Goal: Transaction & Acquisition: Download file/media

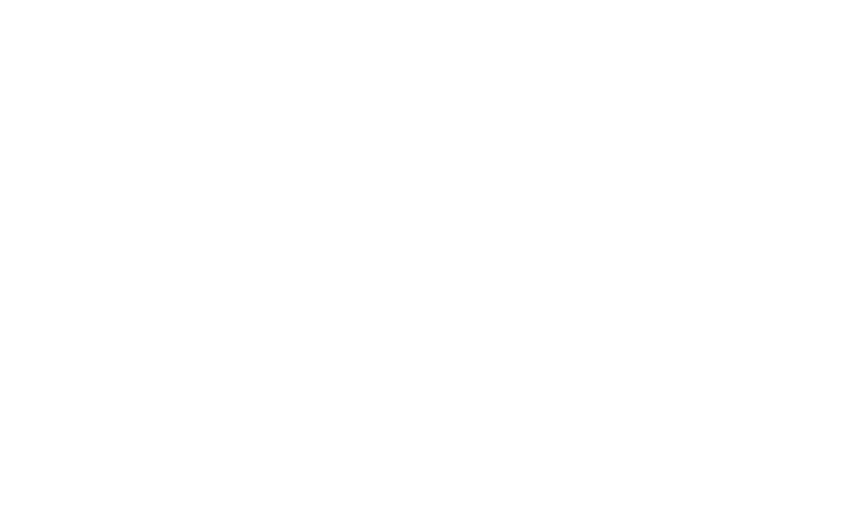
scroll to position [51, 0]
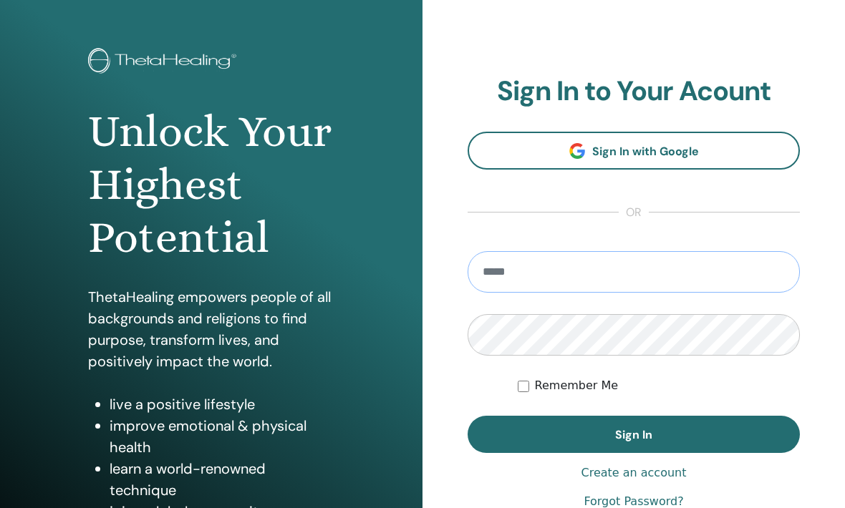
type input "**********"
click at [633, 434] on button "Sign In" at bounding box center [633, 434] width 332 height 37
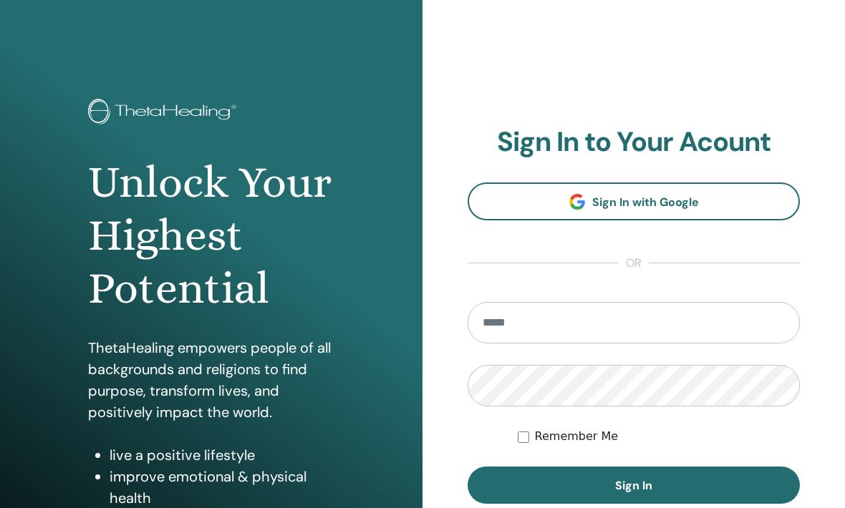
scroll to position [199, 0]
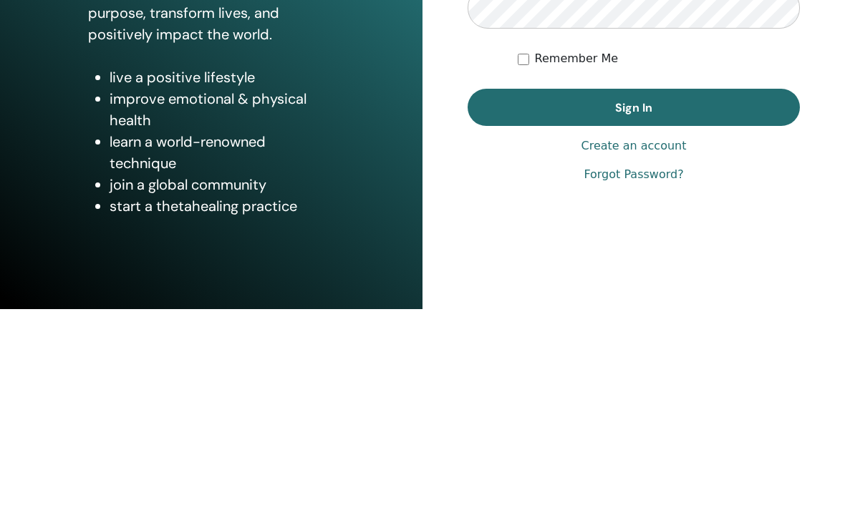
type input "**********"
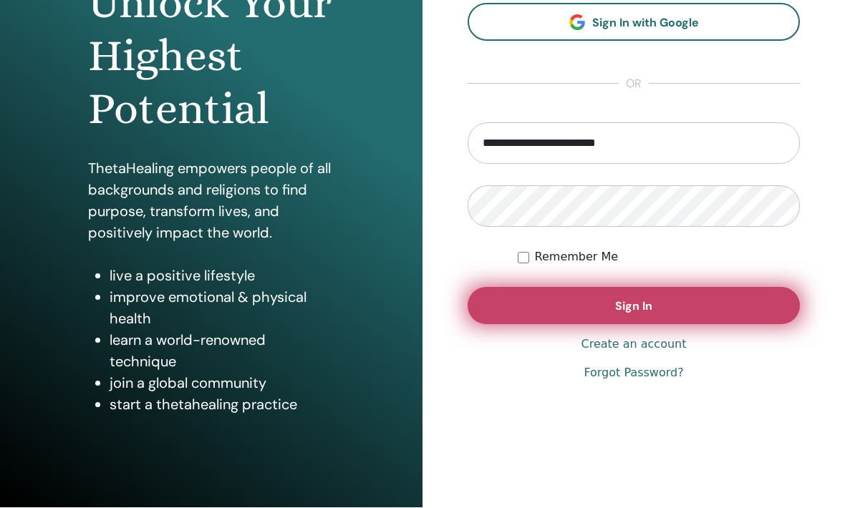
click at [590, 307] on button "Sign In" at bounding box center [633, 306] width 332 height 37
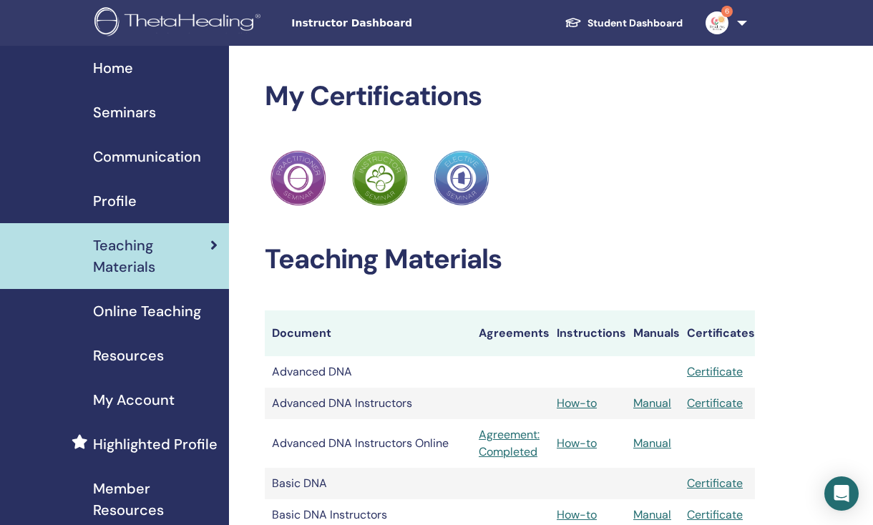
click at [100, 75] on span "Home" at bounding box center [113, 67] width 40 height 21
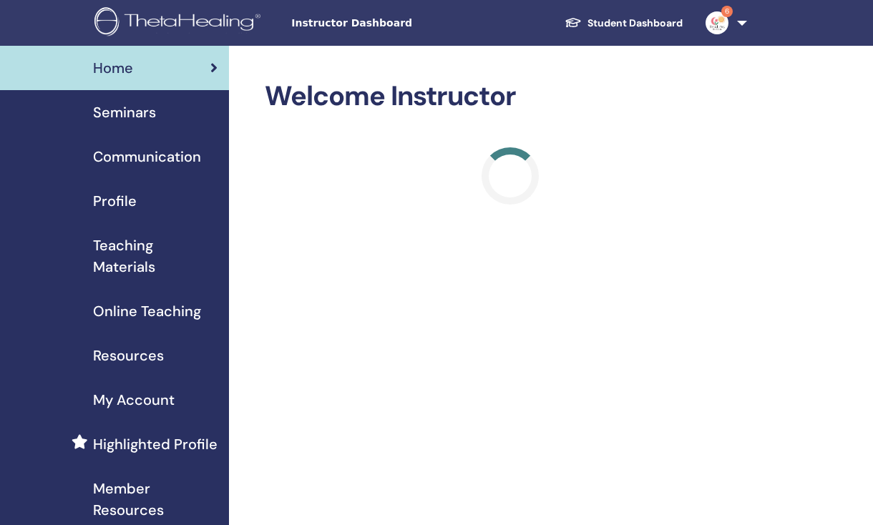
scroll to position [3, 0]
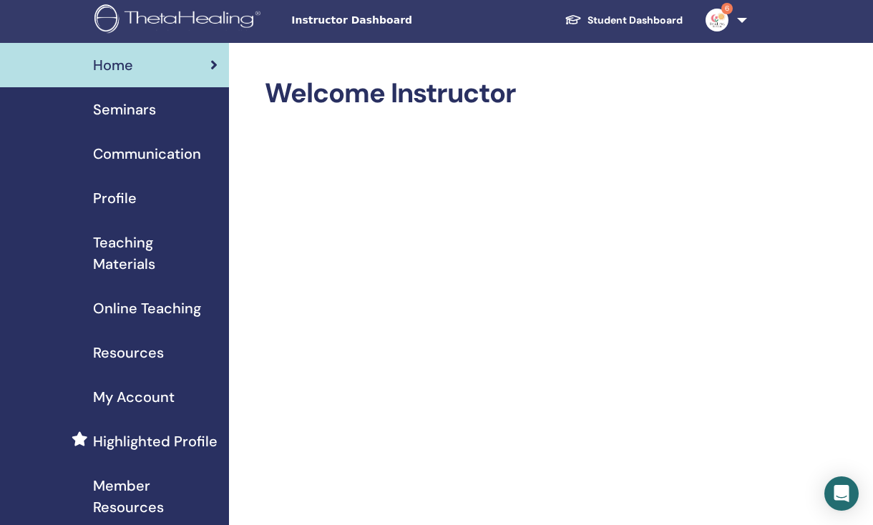
click at [112, 198] on span "Profile" at bounding box center [115, 198] width 44 height 21
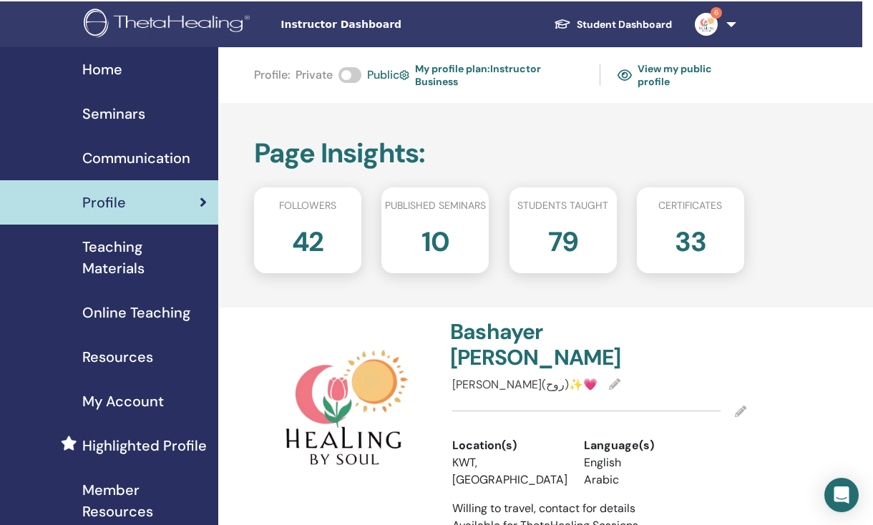
scroll to position [0, 10]
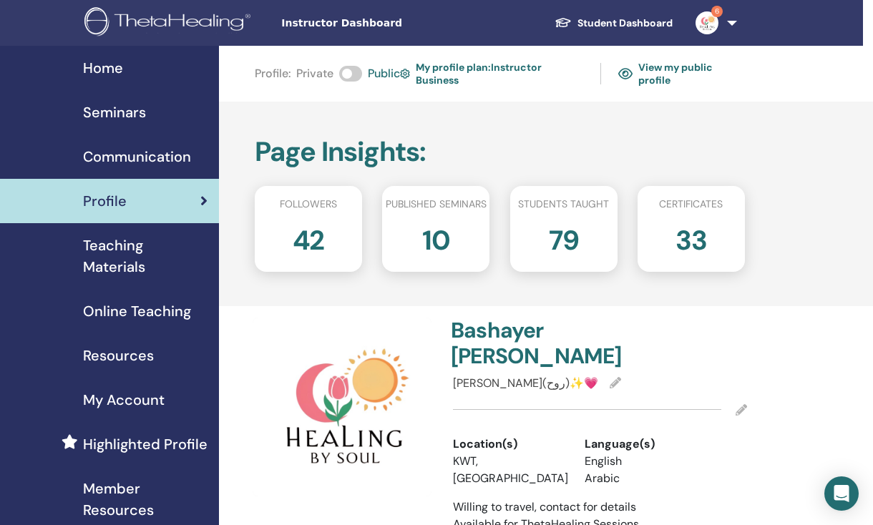
click at [107, 110] on span "Seminars" at bounding box center [114, 112] width 63 height 21
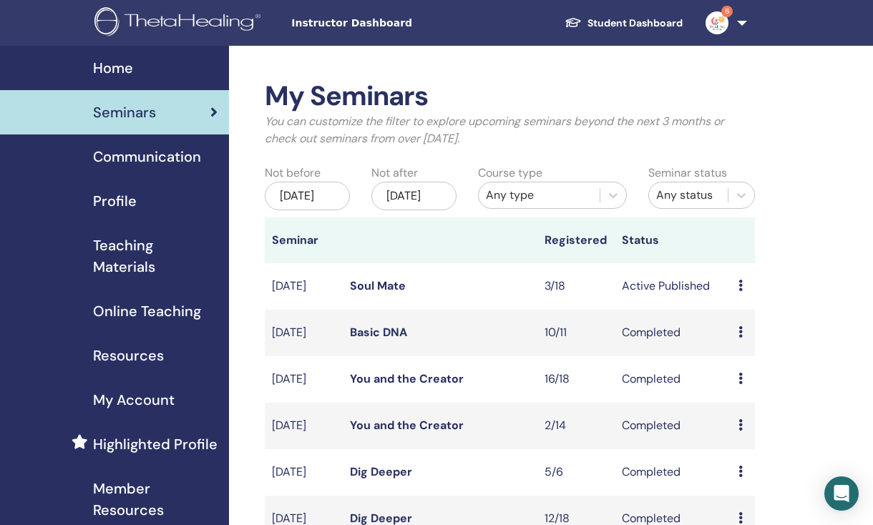
click at [643, 31] on link "Student Dashboard" at bounding box center [623, 23] width 141 height 26
click at [653, 24] on link "Student Dashboard" at bounding box center [623, 23] width 141 height 26
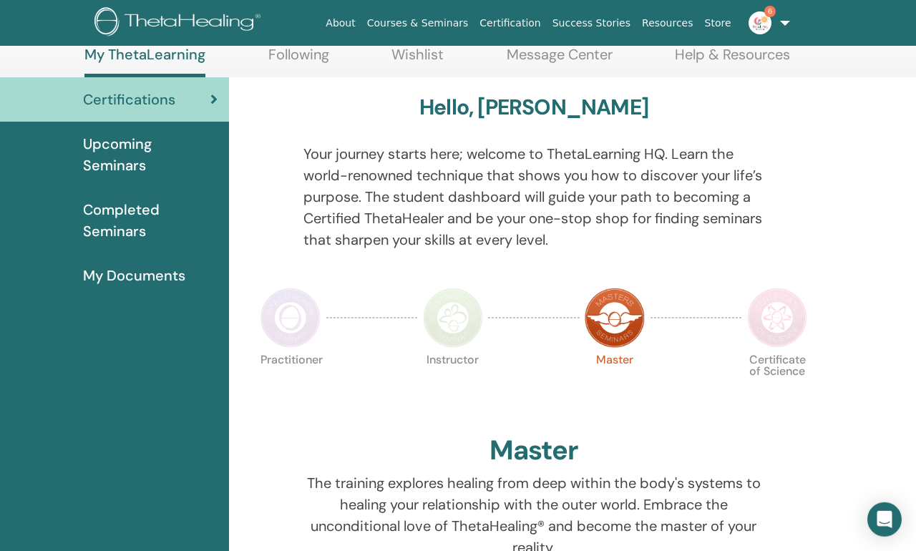
scroll to position [83, 0]
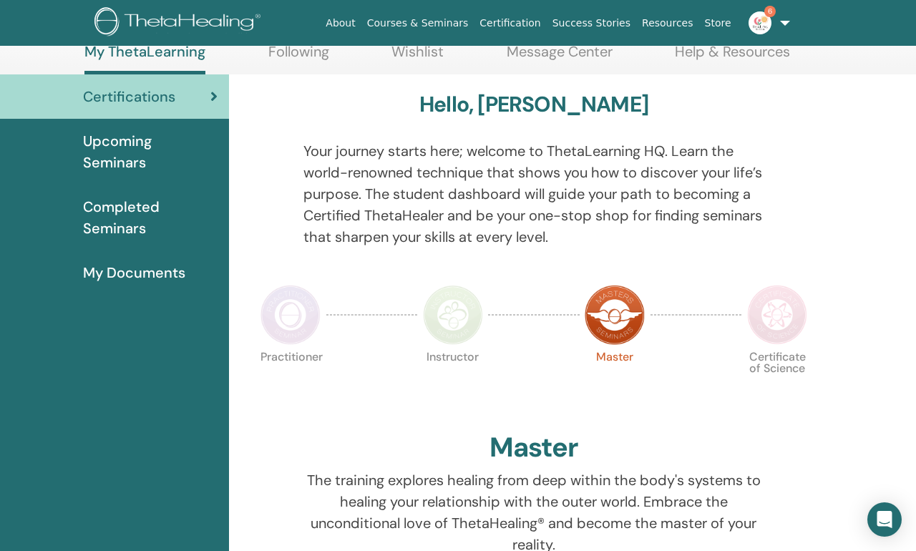
click at [115, 152] on span "Upcoming Seminars" at bounding box center [150, 151] width 135 height 43
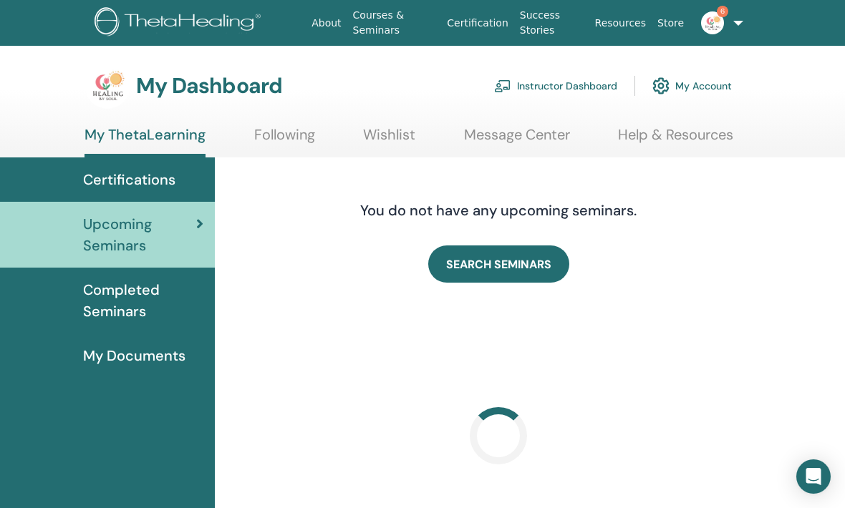
click at [107, 299] on span "Completed Seminars" at bounding box center [143, 300] width 120 height 43
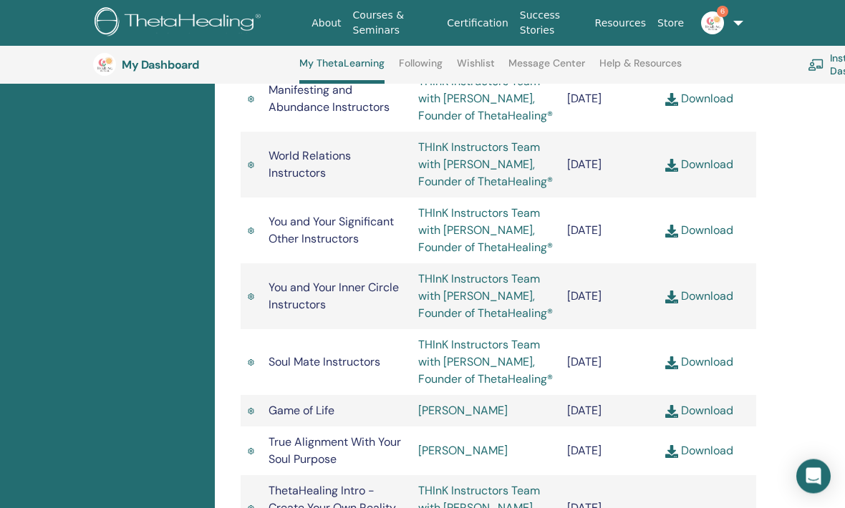
scroll to position [1467, 0]
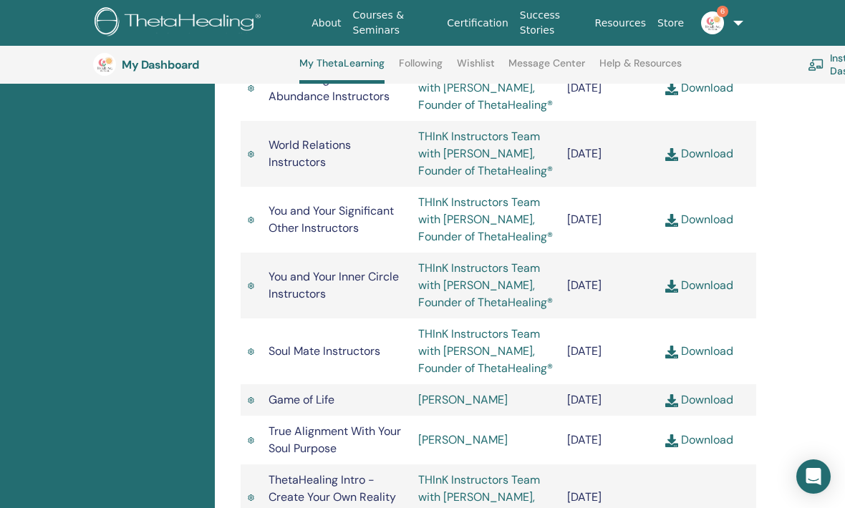
click at [695, 161] on link "Download" at bounding box center [699, 153] width 68 height 15
